Goal: Check status: Check status

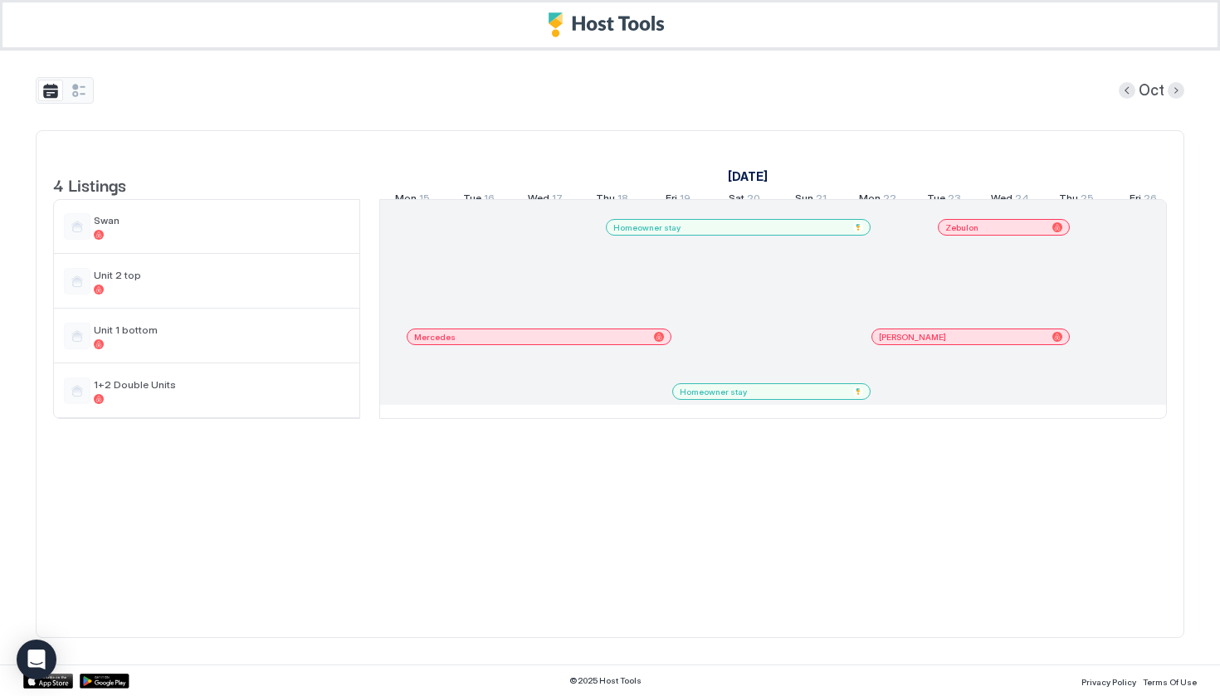
scroll to position [0, 1028]
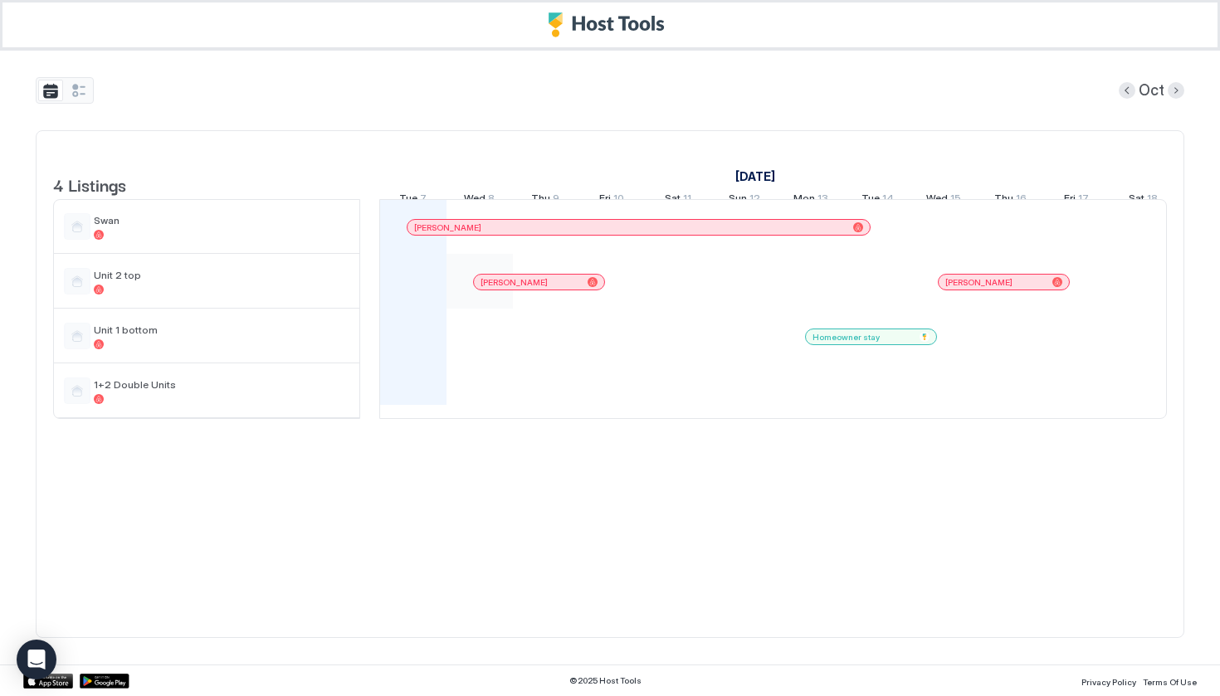
drag, startPoint x: 421, startPoint y: 313, endPoint x: 495, endPoint y: 313, distance: 73.9
click at [129, 336] on span "Unit 1 bottom" at bounding box center [222, 330] width 256 height 12
click at [209, 349] on div at bounding box center [222, 344] width 256 height 10
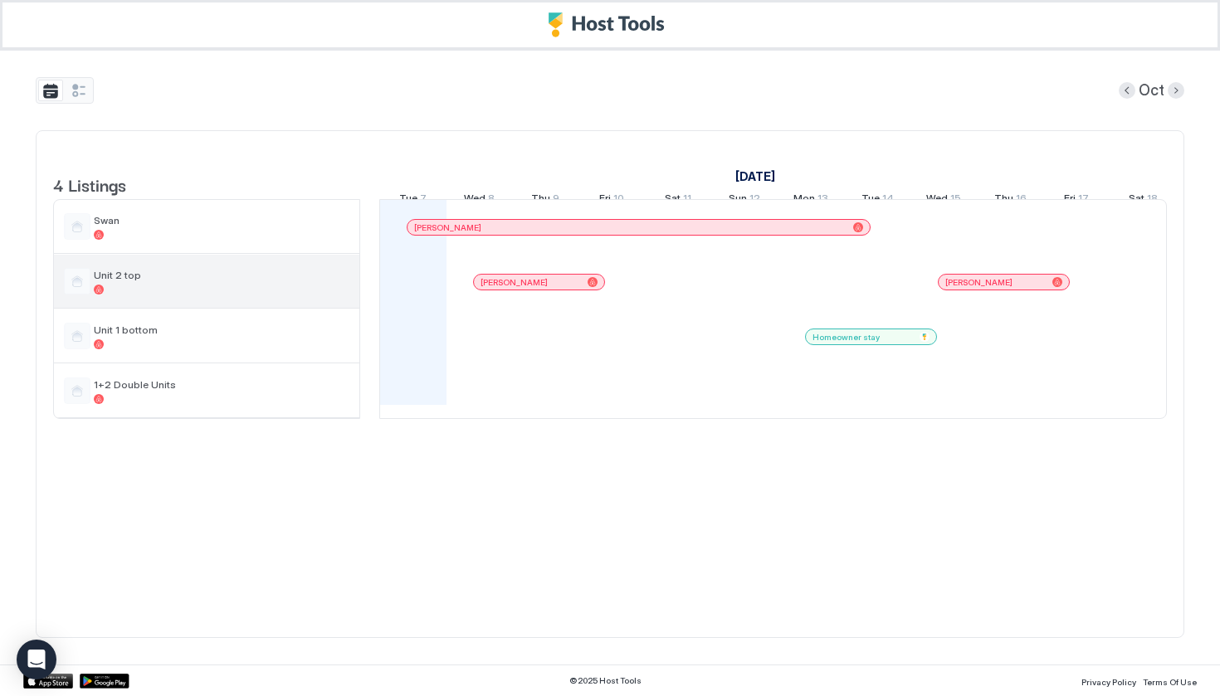
click at [131, 295] on div "Unit 2 top" at bounding box center [222, 282] width 256 height 26
click at [105, 281] on span "Unit 2 top" at bounding box center [222, 275] width 256 height 12
click at [74, 294] on div at bounding box center [77, 281] width 27 height 27
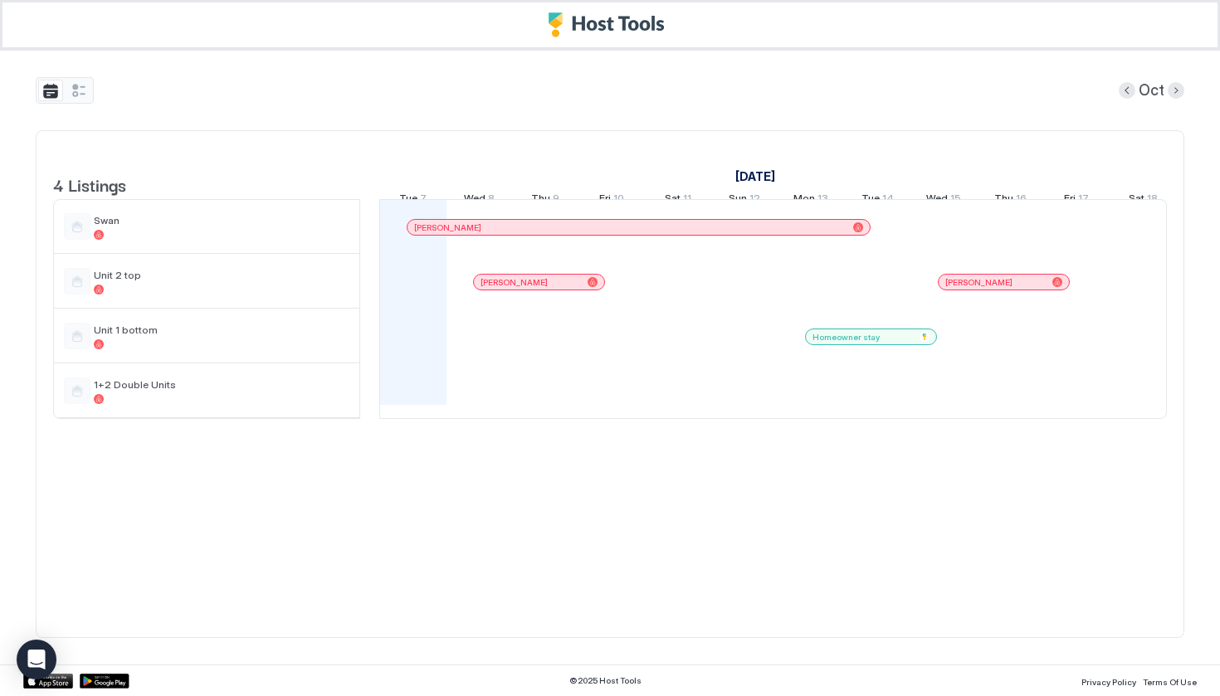
click at [426, 295] on div at bounding box center [413, 281] width 66 height 55
click at [168, 349] on div "Unit 1 bottom" at bounding box center [222, 337] width 256 height 26
click at [85, 87] on button "tab-group" at bounding box center [78, 91] width 25 height 22
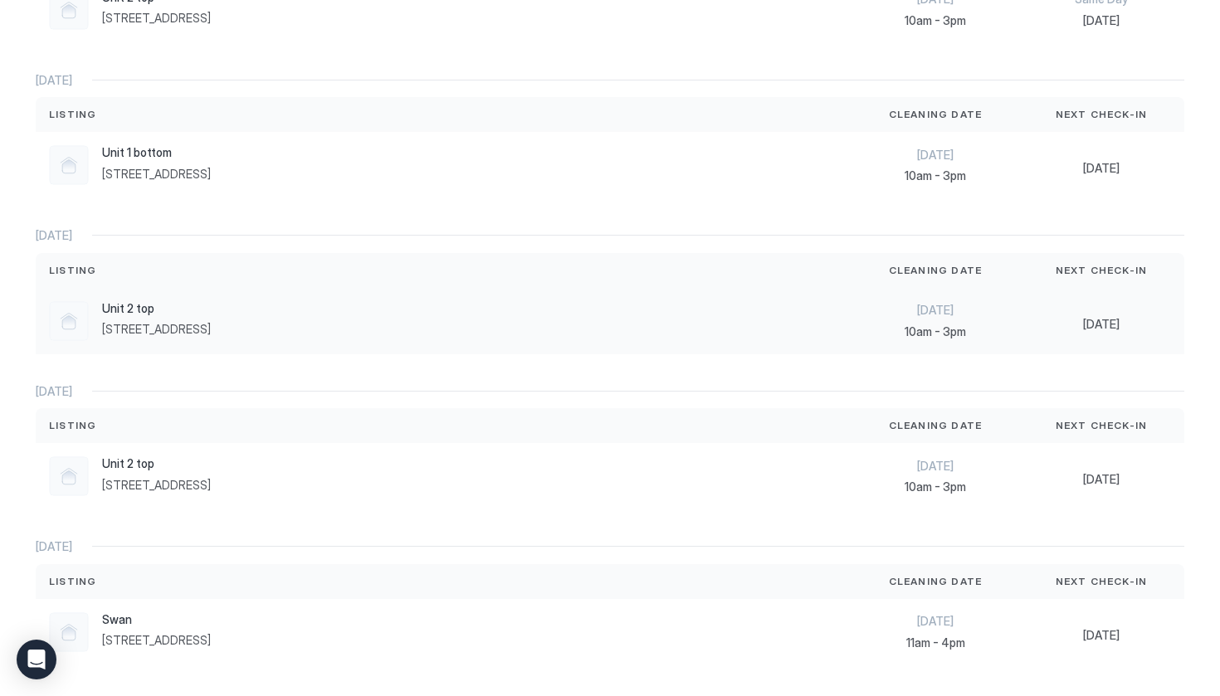
scroll to position [319, 0]
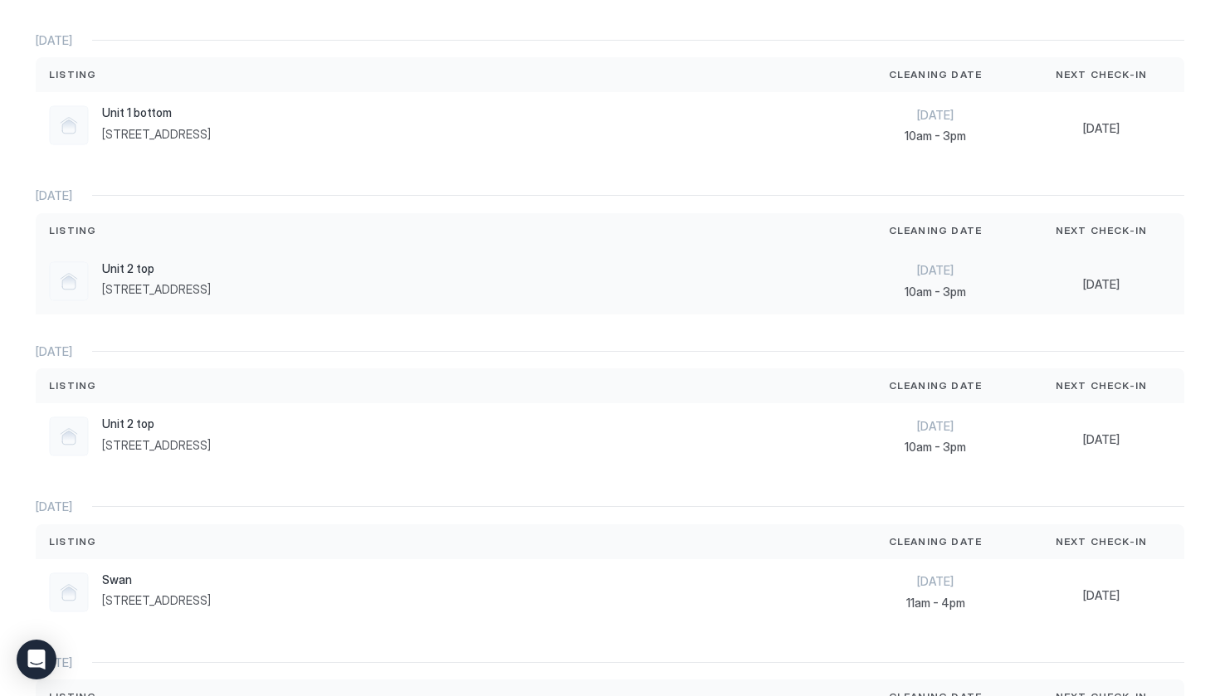
click at [606, 293] on div "Unit 2 top 732 Summit Boulevard, Big Bear Lake, CA 92315 US" at bounding box center [444, 281] width 790 height 40
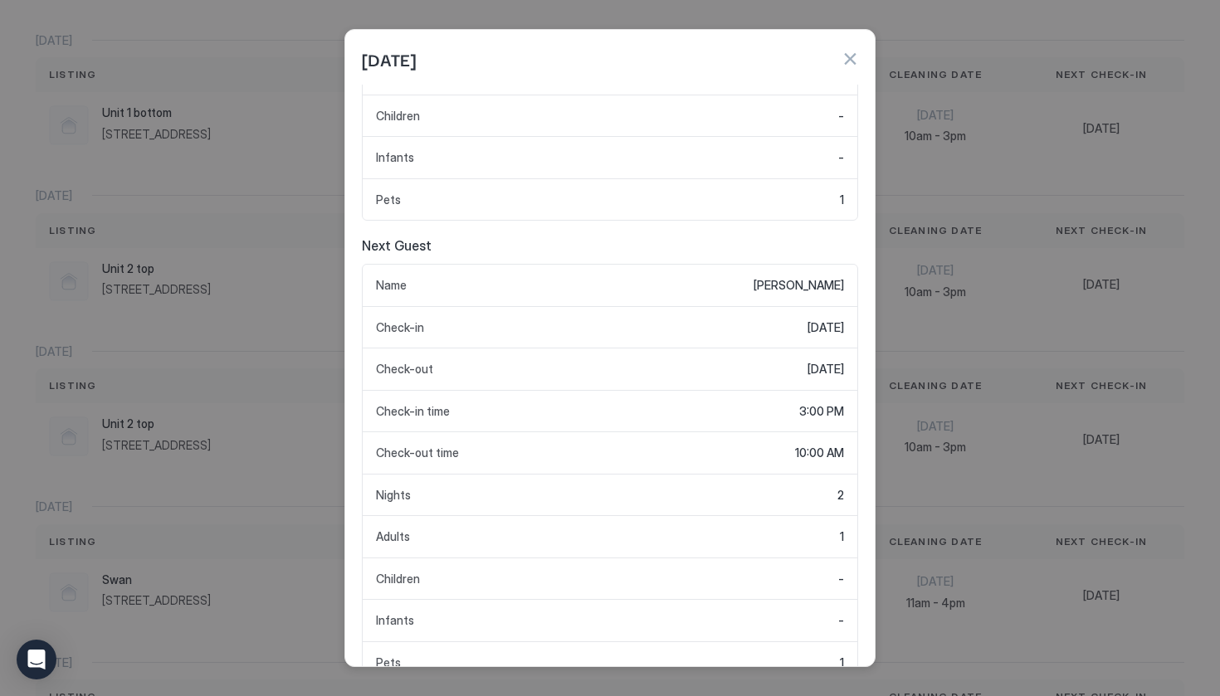
scroll to position [376, 0]
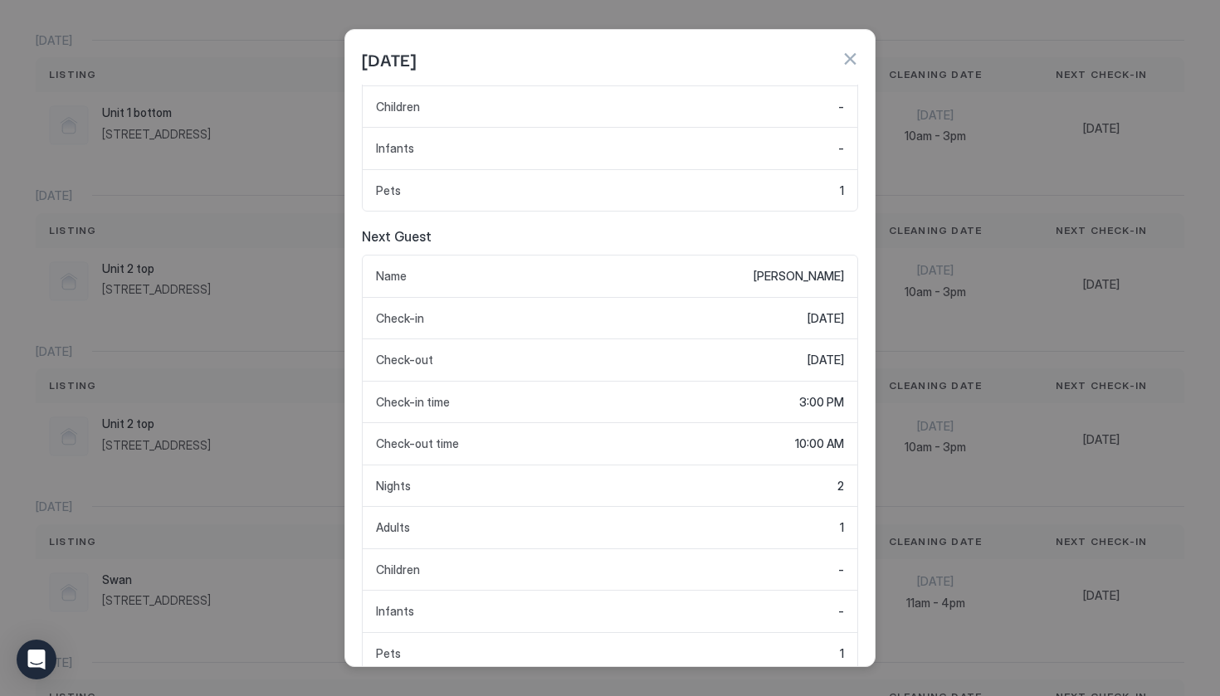
click at [847, 64] on button "button" at bounding box center [849, 59] width 17 height 17
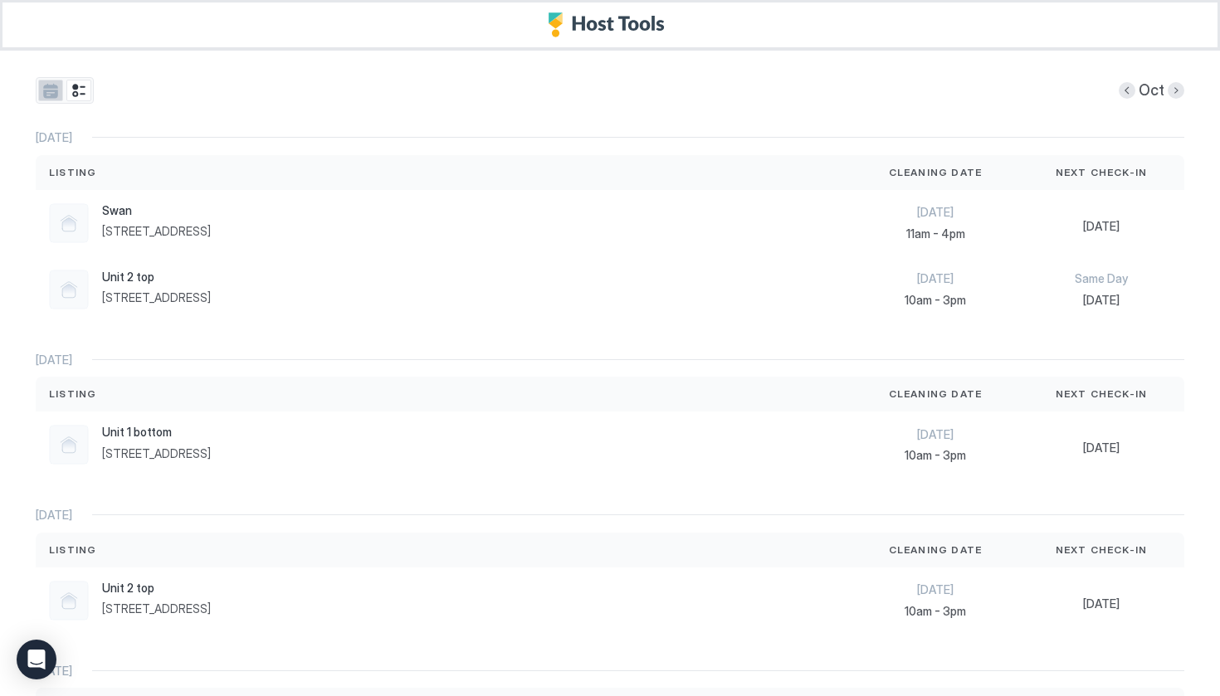
scroll to position [0, 0]
click at [47, 100] on button "tab-group" at bounding box center [50, 91] width 25 height 22
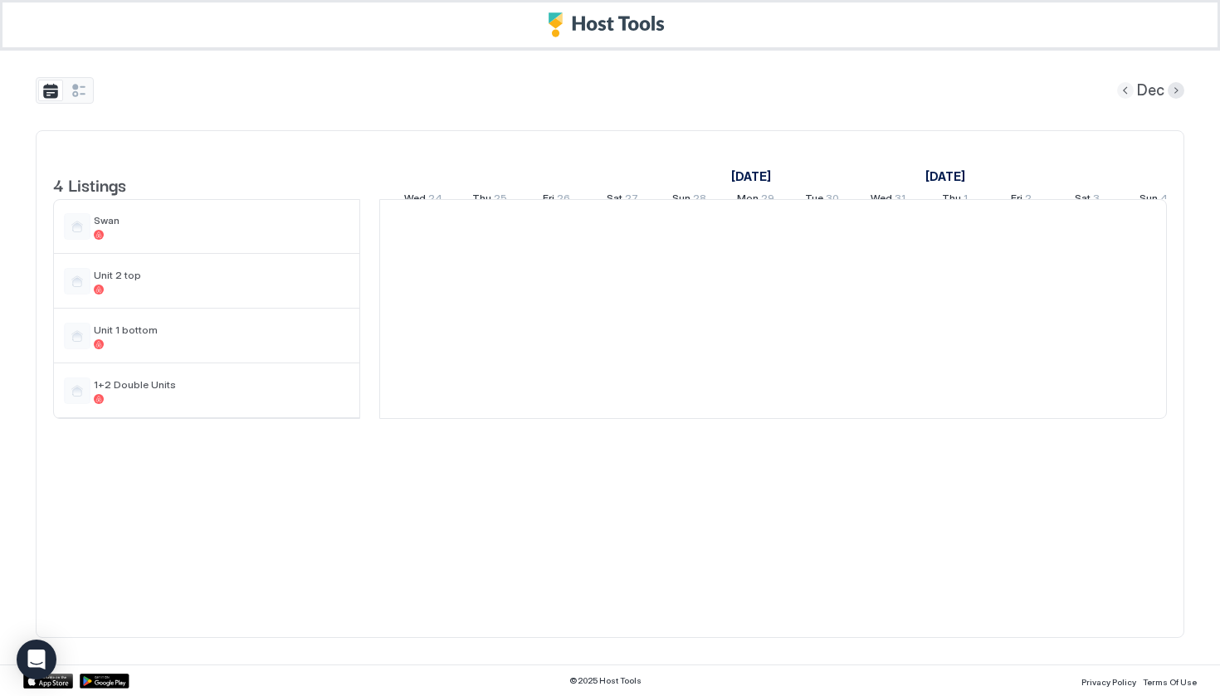
click at [1127, 93] on button "Previous month" at bounding box center [1125, 90] width 17 height 17
click at [1127, 93] on button "Previous month" at bounding box center [1127, 90] width 17 height 17
click at [1127, 93] on button "Previous month" at bounding box center [1126, 90] width 17 height 17
click at [1127, 93] on button "Previous month" at bounding box center [1125, 90] width 17 height 17
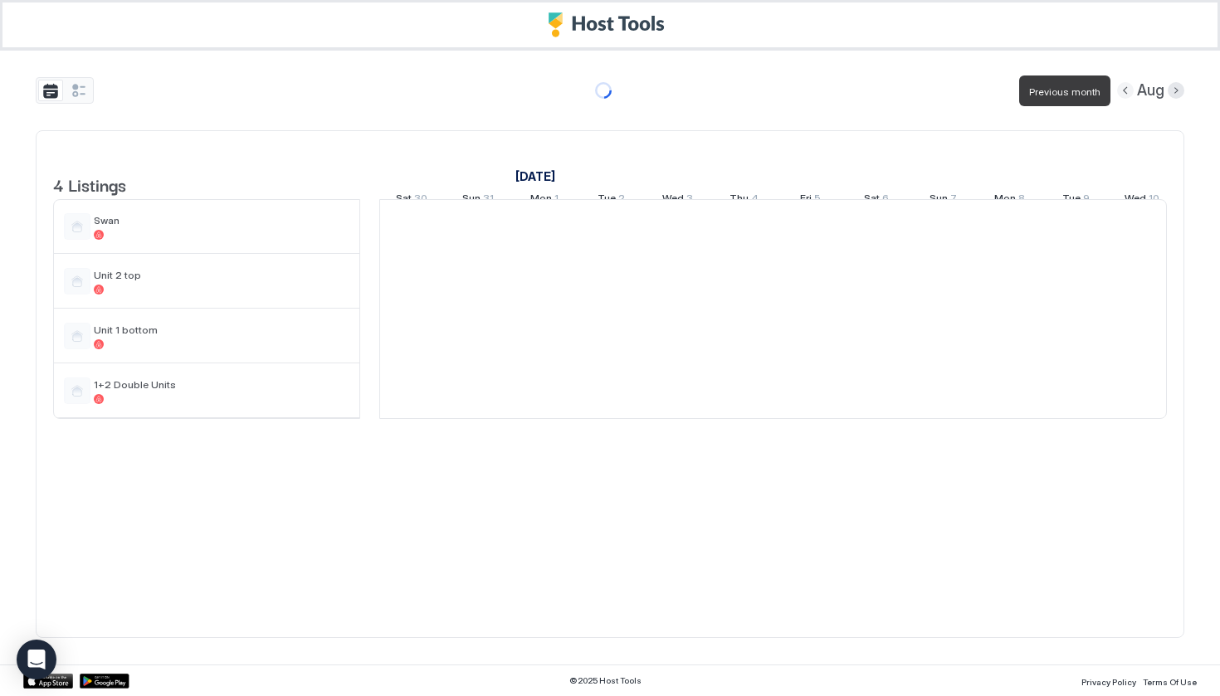
click at [1127, 93] on button "Previous month" at bounding box center [1125, 90] width 17 height 17
click at [1127, 93] on button "Previous month" at bounding box center [1127, 90] width 17 height 17
click at [1127, 93] on button "Previous month" at bounding box center [1124, 90] width 17 height 17
click at [1127, 93] on button "Previous month" at bounding box center [1127, 90] width 17 height 17
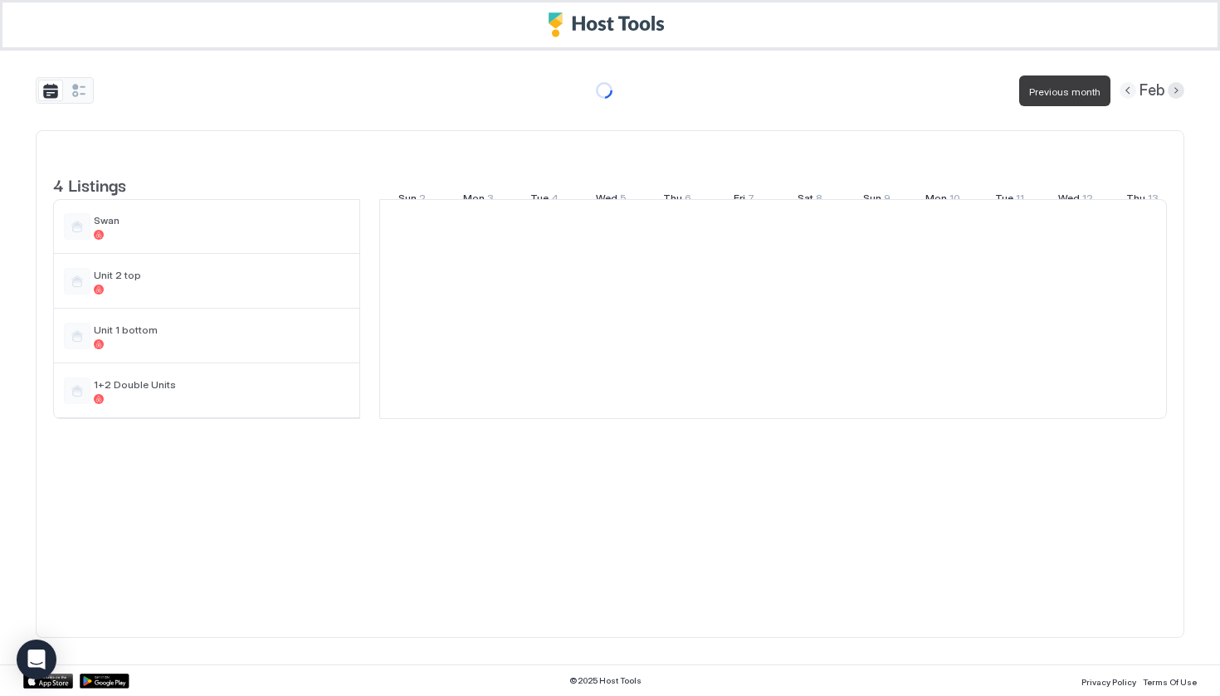
click at [1127, 93] on button "Previous month" at bounding box center [1127, 90] width 17 height 17
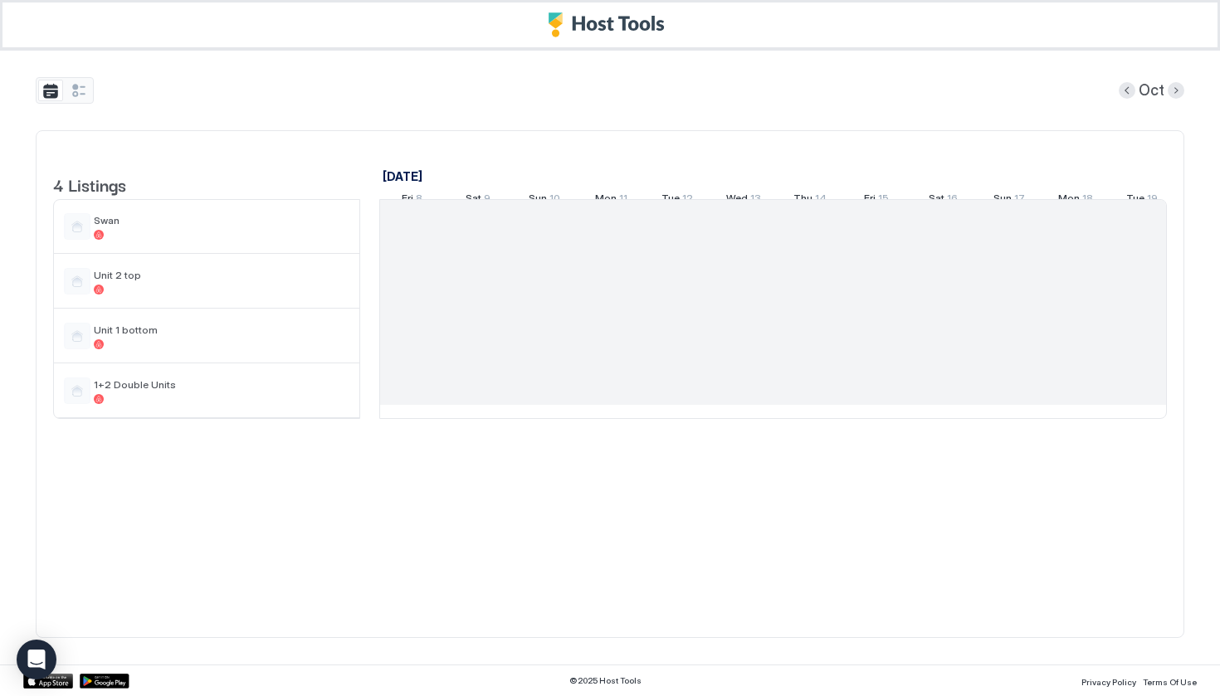
click at [895, 88] on div "Oct" at bounding box center [610, 90] width 1148 height 27
